Goal: Check status

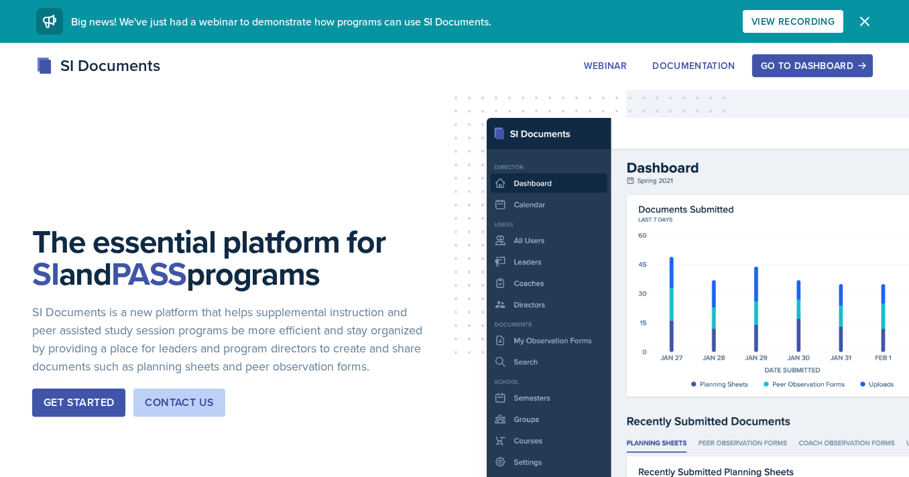
click at [798, 56] on button "Go to Dashboard" at bounding box center [812, 65] width 121 height 23
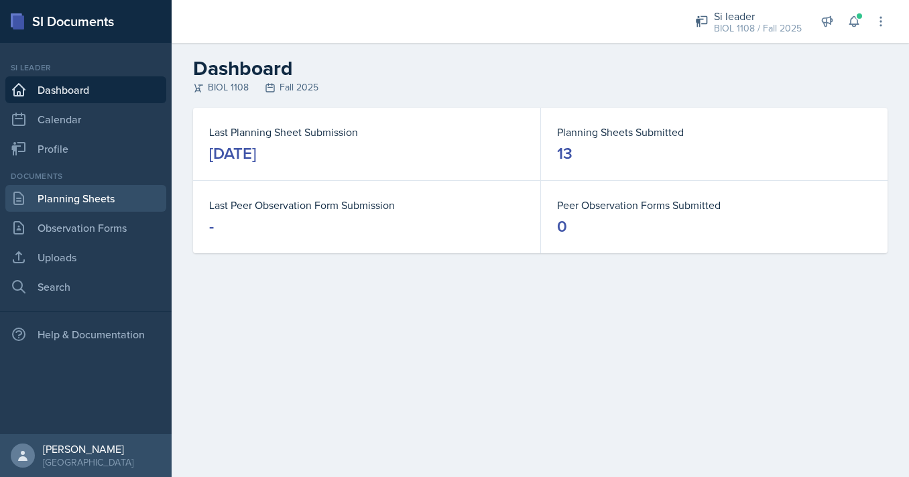
click at [101, 194] on link "Planning Sheets" at bounding box center [85, 198] width 161 height 27
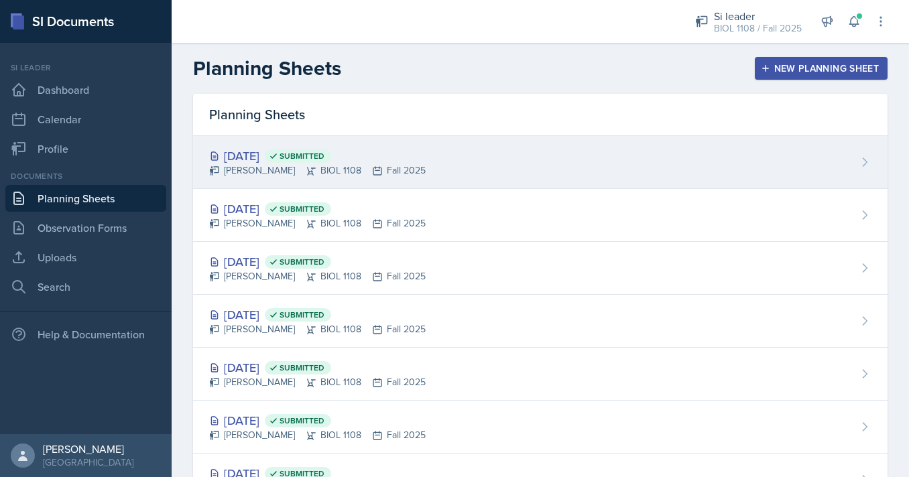
click at [431, 180] on div "[DATE] Submitted [PERSON_NAME] BIOL 1108 Fall 2025" at bounding box center [540, 162] width 695 height 53
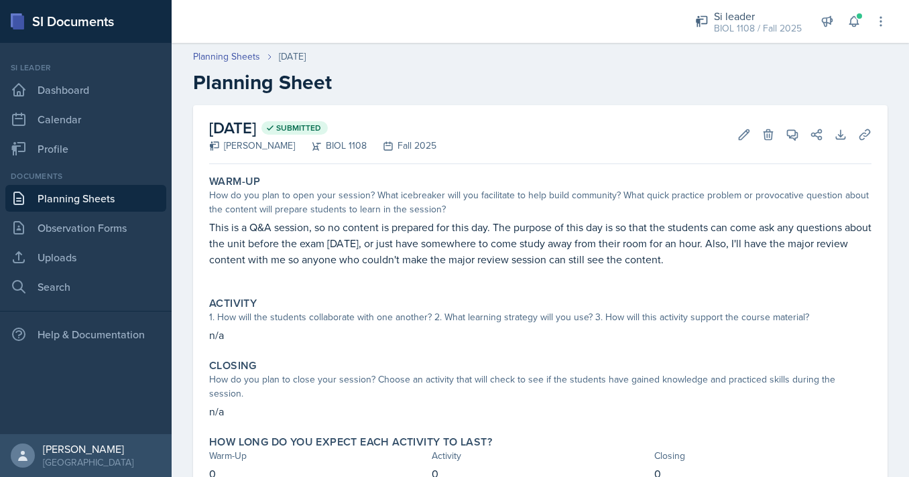
scroll to position [44, 0]
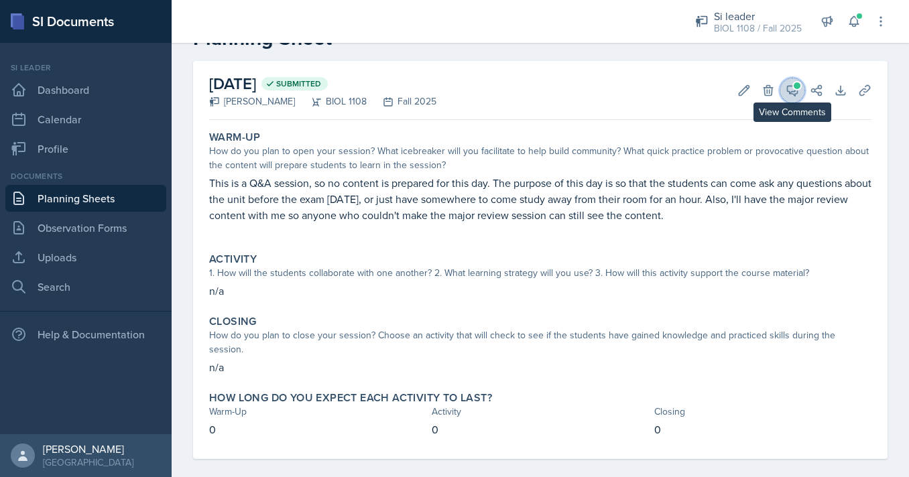
click at [789, 89] on icon at bounding box center [792, 90] width 13 height 13
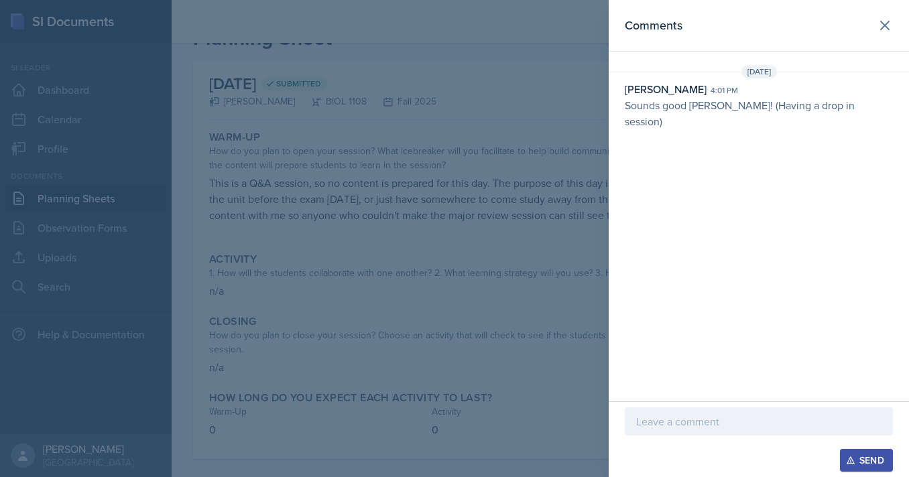
click at [536, 177] on div at bounding box center [454, 238] width 909 height 477
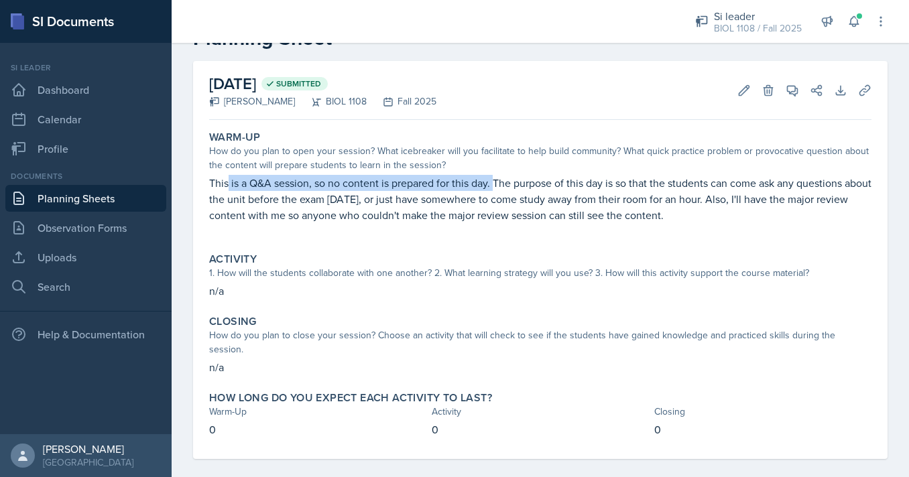
drag, startPoint x: 229, startPoint y: 187, endPoint x: 497, endPoint y: 187, distance: 268.2
click at [497, 187] on p "This is a Q&A session, so no content is prepared for this day. The purpose of t…" at bounding box center [540, 199] width 663 height 48
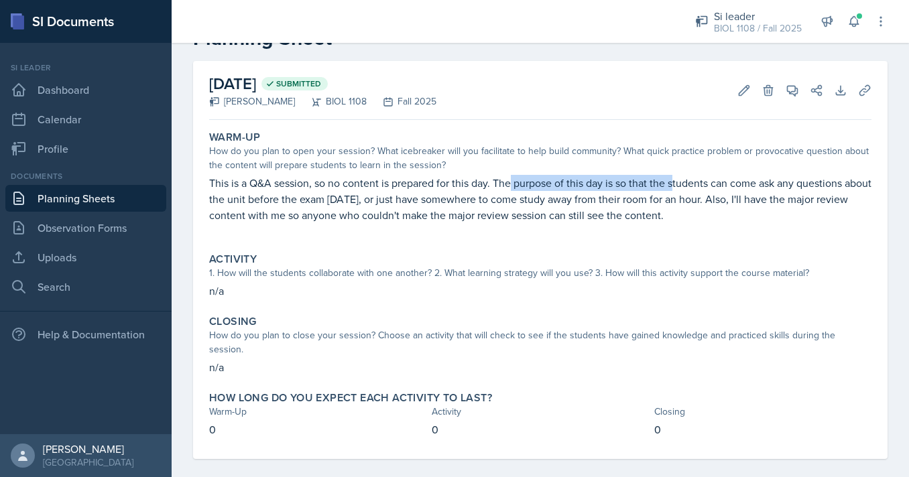
drag, startPoint x: 513, startPoint y: 185, endPoint x: 693, endPoint y: 184, distance: 180.4
click at [693, 184] on p "This is a Q&A session, so no content is prepared for this day. The purpose of t…" at bounding box center [540, 199] width 663 height 48
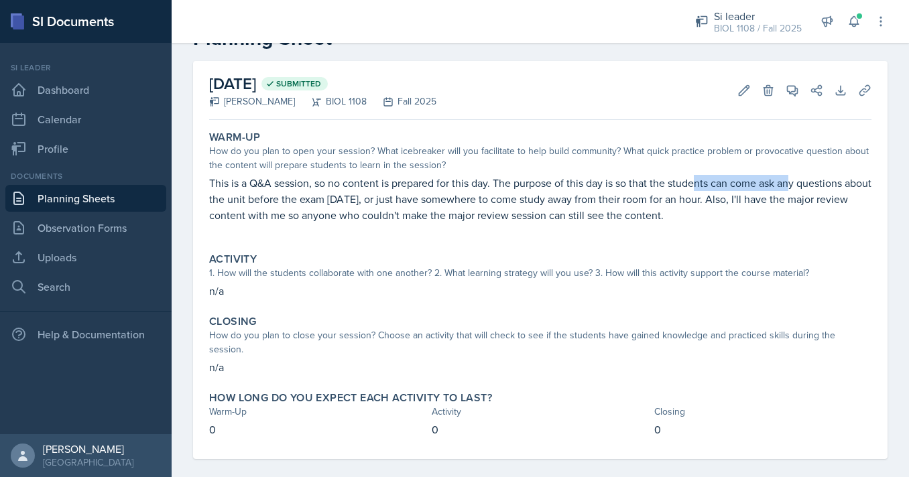
drag, startPoint x: 700, startPoint y: 184, endPoint x: 805, endPoint y: 178, distance: 104.7
click at [804, 179] on p "This is a Q&A session, so no content is prepared for this day. The purpose of t…" at bounding box center [540, 199] width 663 height 48
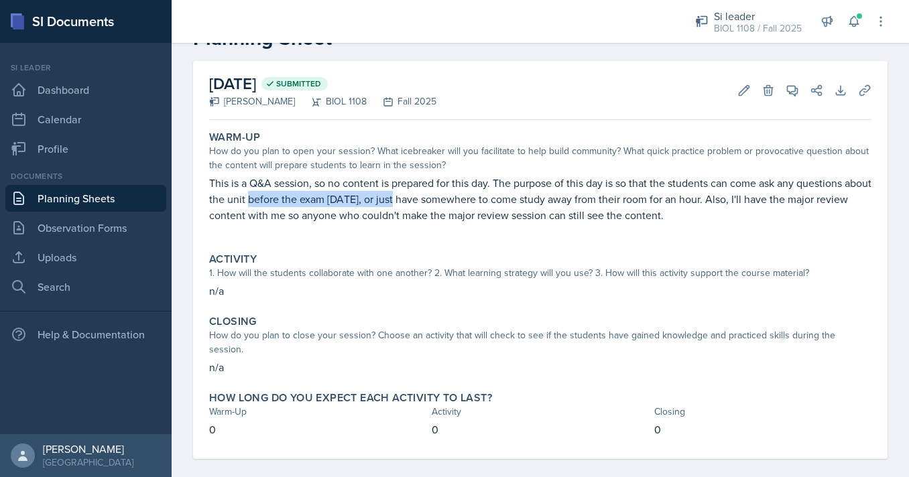
drag, startPoint x: 277, startPoint y: 205, endPoint x: 441, endPoint y: 206, distance: 163.6
click at [441, 206] on p "This is a Q&A session, so no content is prepared for this day. The purpose of t…" at bounding box center [540, 199] width 663 height 48
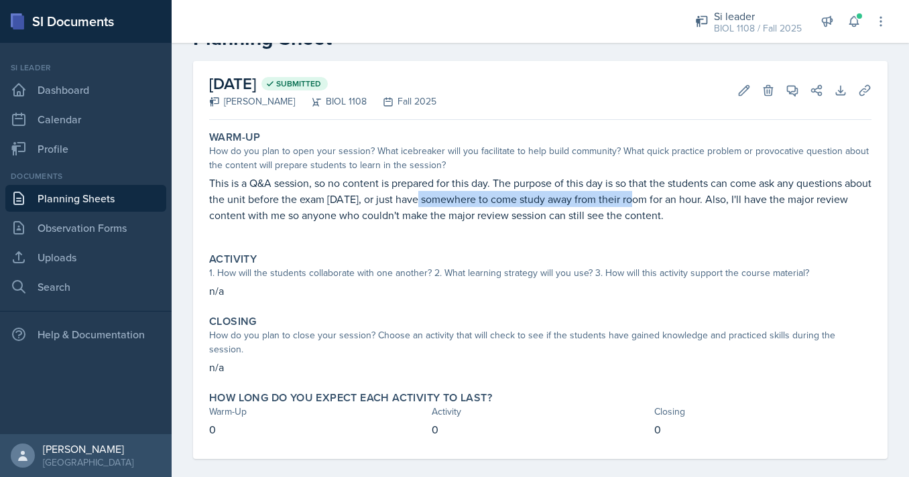
drag, startPoint x: 453, startPoint y: 206, endPoint x: 693, endPoint y: 203, distance: 240.8
click at [686, 203] on p "This is a Q&A session, so no content is prepared for this day. The purpose of t…" at bounding box center [540, 199] width 663 height 48
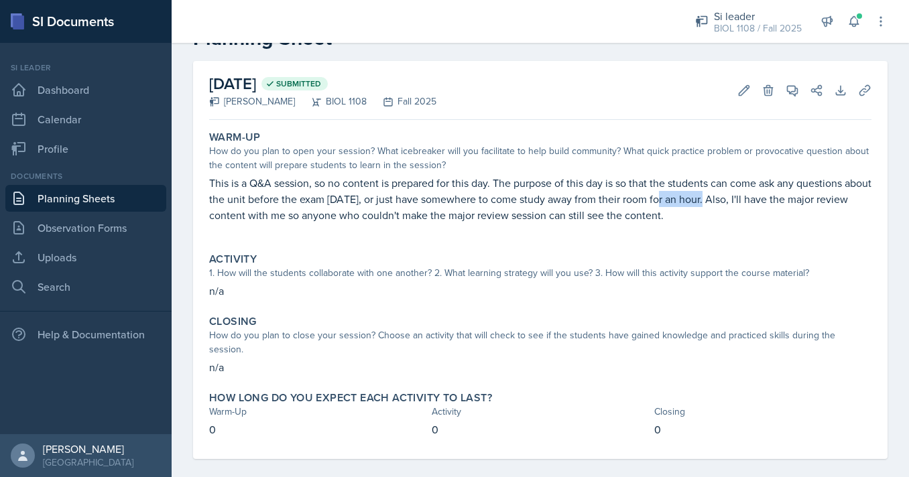
drag, startPoint x: 697, startPoint y: 203, endPoint x: 797, endPoint y: 203, distance: 99.9
click at [792, 203] on p "This is a Q&A session, so no content is prepared for this day. The purpose of t…" at bounding box center [540, 199] width 663 height 48
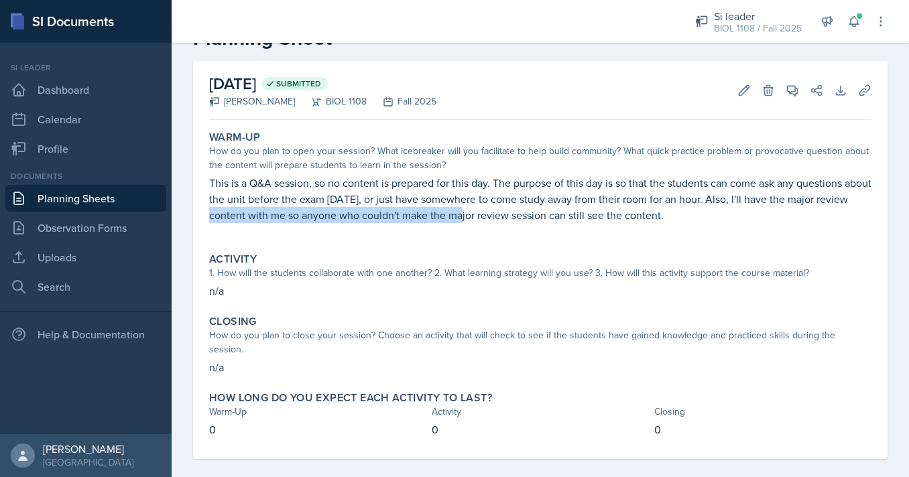
drag, startPoint x: 223, startPoint y: 216, endPoint x: 493, endPoint y: 216, distance: 269.6
click at [493, 216] on p "This is a Q&A session, so no content is prepared for this day. The purpose of t…" at bounding box center [540, 199] width 663 height 48
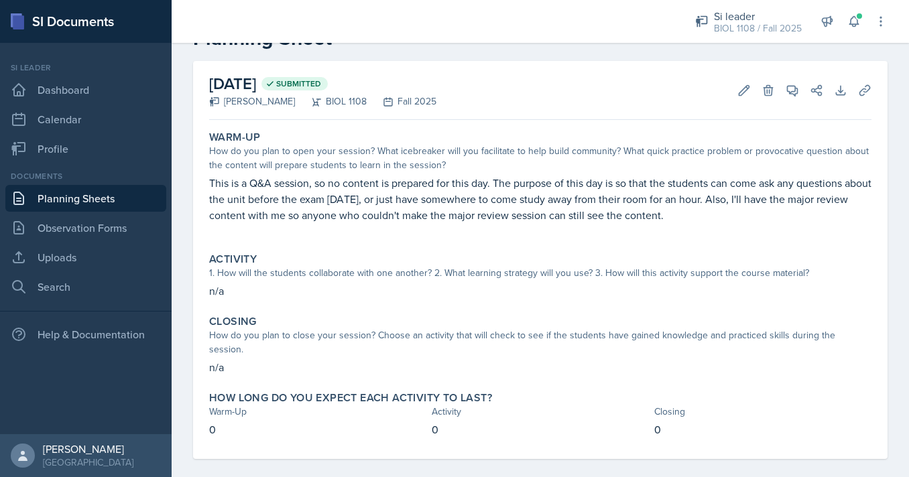
click at [494, 216] on p "This is a Q&A session, so no content is prepared for this day. The purpose of t…" at bounding box center [540, 199] width 663 height 48
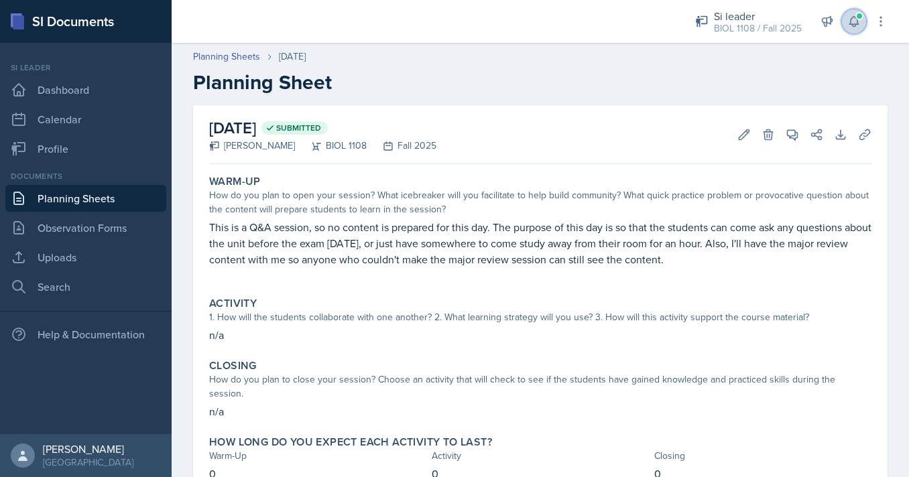
click at [860, 19] on span at bounding box center [860, 16] width 8 height 8
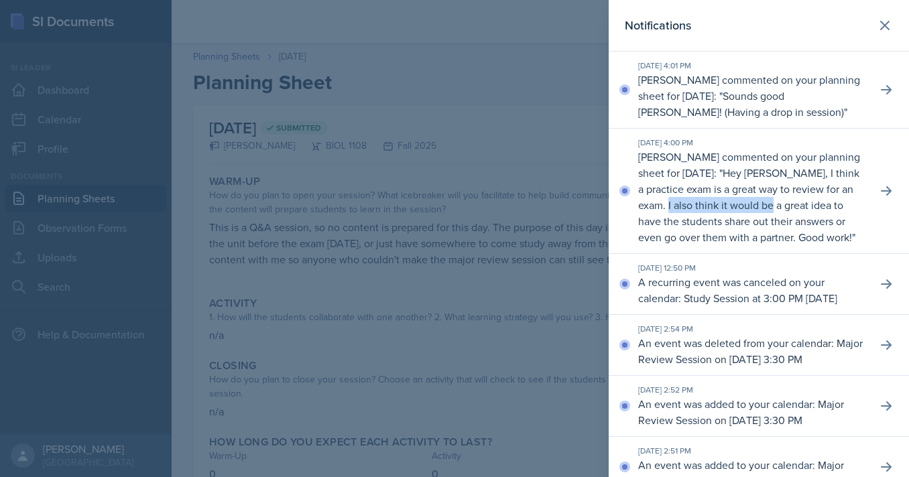
drag, startPoint x: 725, startPoint y: 205, endPoint x: 841, endPoint y: 205, distance: 116.0
click at [841, 205] on p "Hey [PERSON_NAME], I think a practice exam is a great way to review for an exam…" at bounding box center [748, 205] width 221 height 79
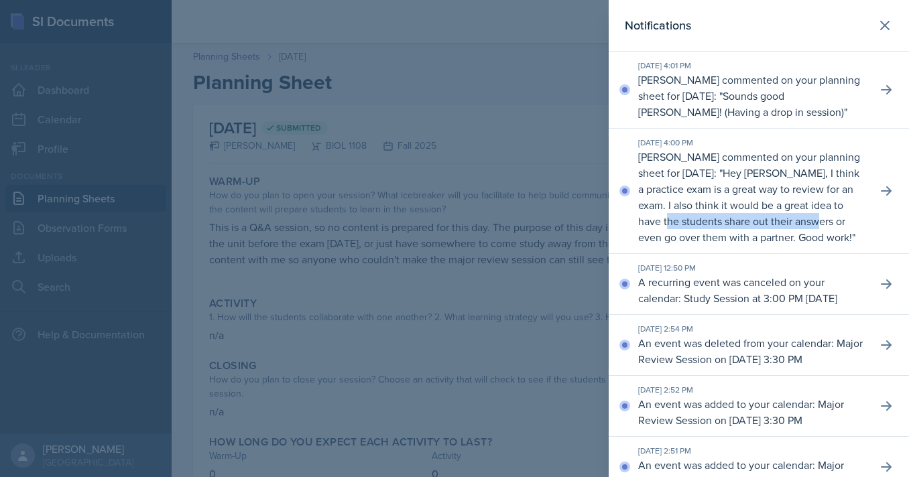
drag, startPoint x: 714, startPoint y: 225, endPoint x: 881, endPoint y: 225, distance: 167.6
click at [880, 225] on div "[DATE] 4:00 PM [PERSON_NAME] commented on your planning sheet for [DATE]: " Hey…" at bounding box center [759, 191] width 300 height 125
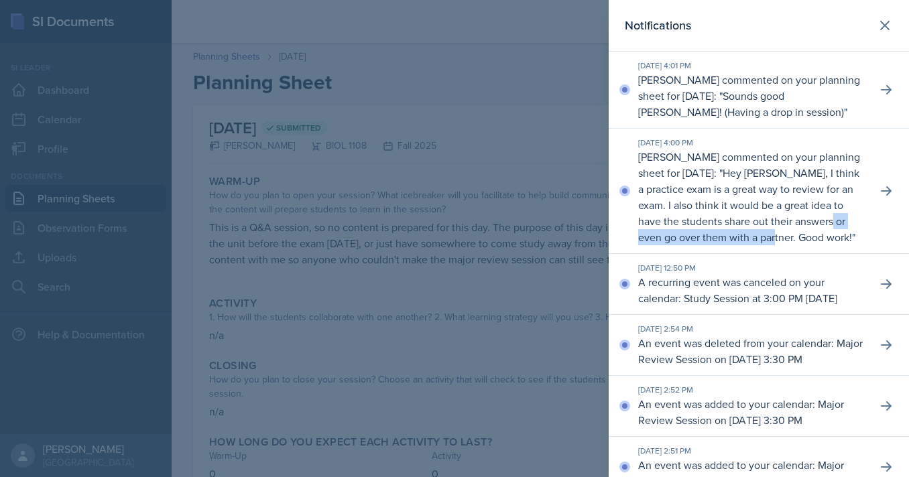
drag, startPoint x: 658, startPoint y: 237, endPoint x: 807, endPoint y: 237, distance: 149.5
click at [806, 237] on p "Hey [PERSON_NAME], I think a practice exam is a great way to review for an exam…" at bounding box center [748, 205] width 221 height 79
click at [807, 237] on p "Hey [PERSON_NAME], I think a practice exam is a great way to review for an exam…" at bounding box center [748, 205] width 221 height 79
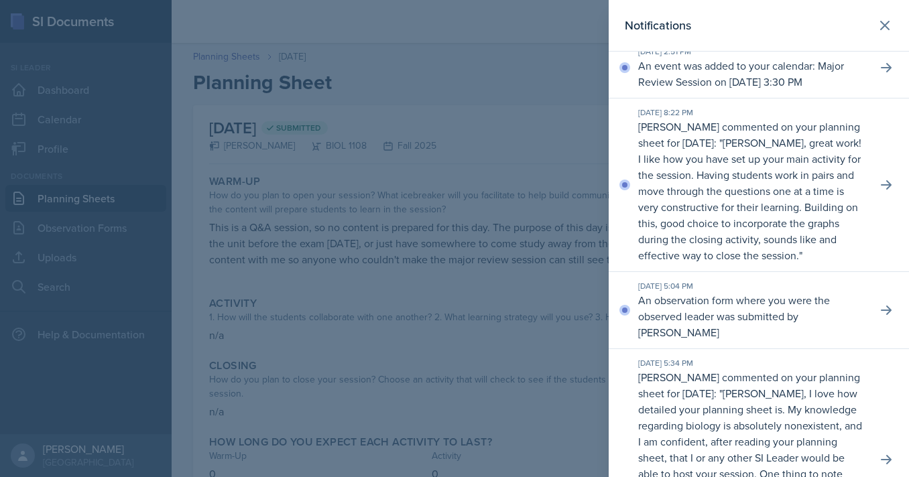
scroll to position [404, 0]
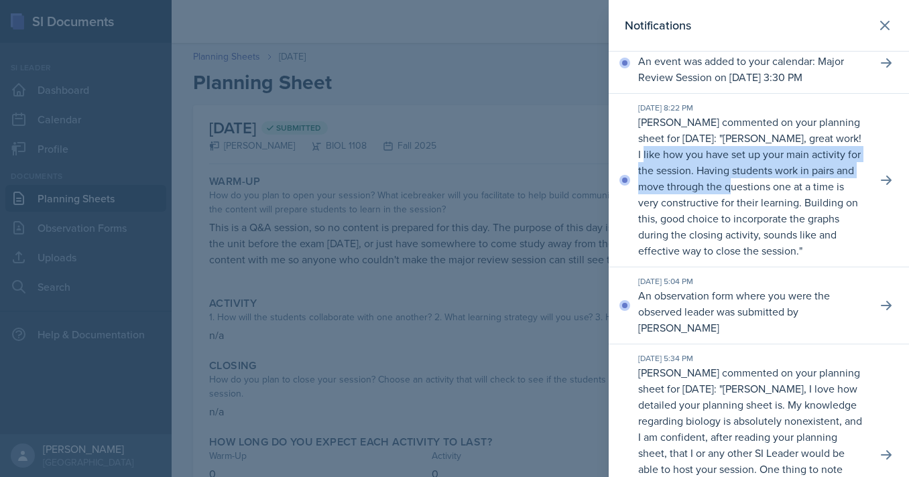
drag, startPoint x: 705, startPoint y: 223, endPoint x: 813, endPoint y: 247, distance: 110.0
click at [813, 247] on p "[PERSON_NAME], great work! I like how you have set up your main activity for th…" at bounding box center [749, 194] width 223 height 127
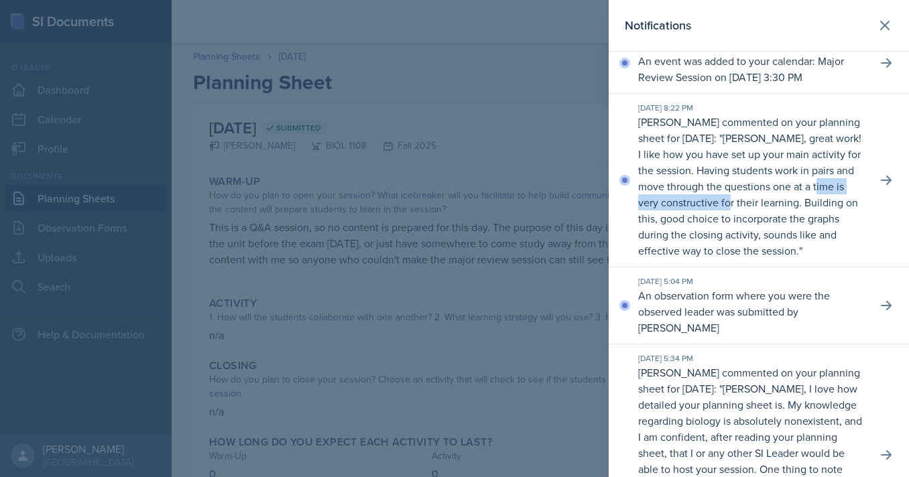
drag, startPoint x: 674, startPoint y: 268, endPoint x: 807, endPoint y: 268, distance: 132.8
click at [805, 258] on p "[PERSON_NAME], great work! I like how you have set up your main activity for th…" at bounding box center [749, 194] width 223 height 127
drag, startPoint x: 672, startPoint y: 285, endPoint x: 809, endPoint y: 284, distance: 137.5
click at [809, 258] on p "[PERSON_NAME], great work! I like how you have set up your main activity for th…" at bounding box center [749, 194] width 223 height 127
drag, startPoint x: 755, startPoint y: 297, endPoint x: 670, endPoint y: 300, distance: 85.2
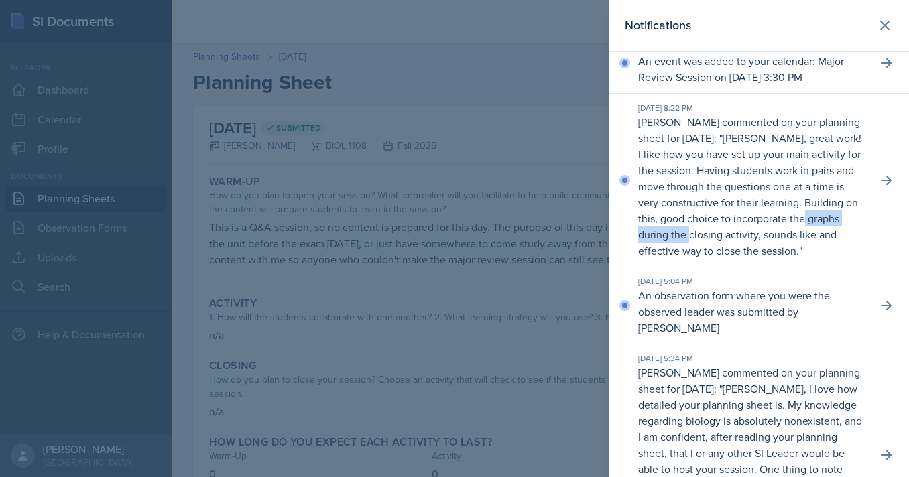
click at [670, 258] on p "[PERSON_NAME], great work! I like how you have set up your main activity for th…" at bounding box center [749, 194] width 223 height 127
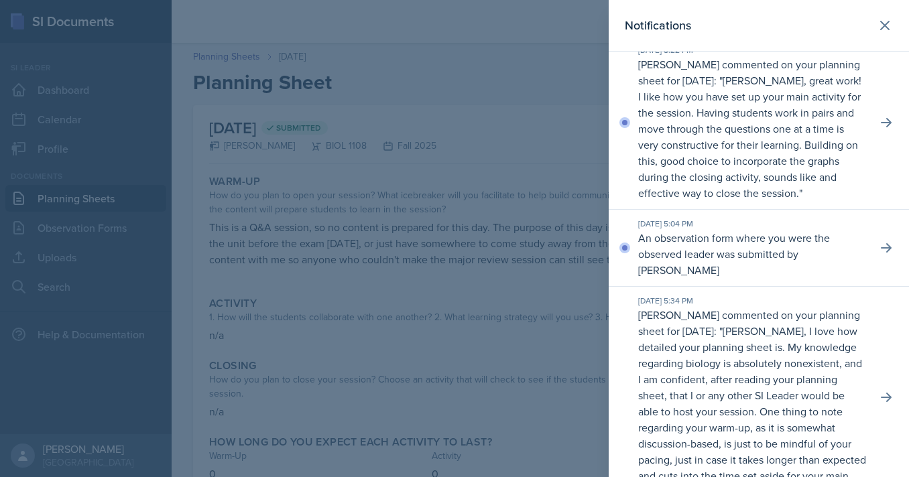
scroll to position [466, 0]
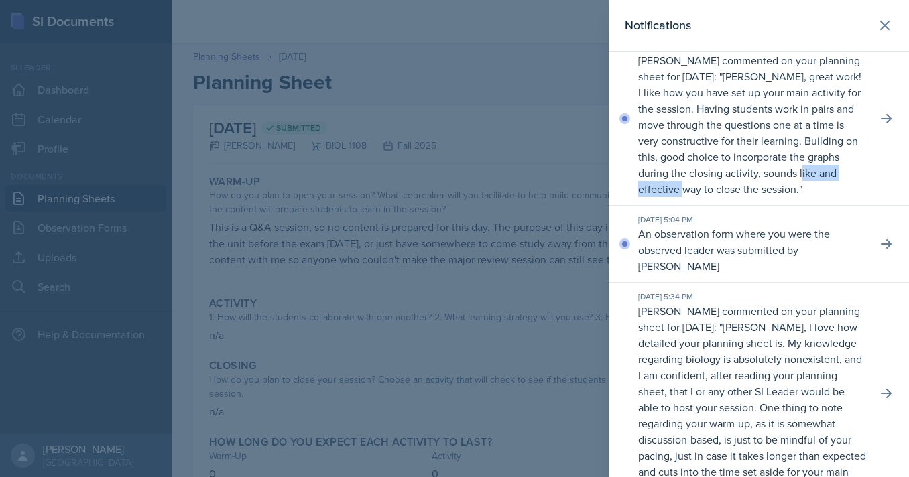
drag, startPoint x: 654, startPoint y: 260, endPoint x: 755, endPoint y: 258, distance: 101.3
click at [755, 196] on p "[PERSON_NAME], great work! I like how you have set up your main activity for th…" at bounding box center [749, 132] width 223 height 127
